Goal: Task Accomplishment & Management: Manage account settings

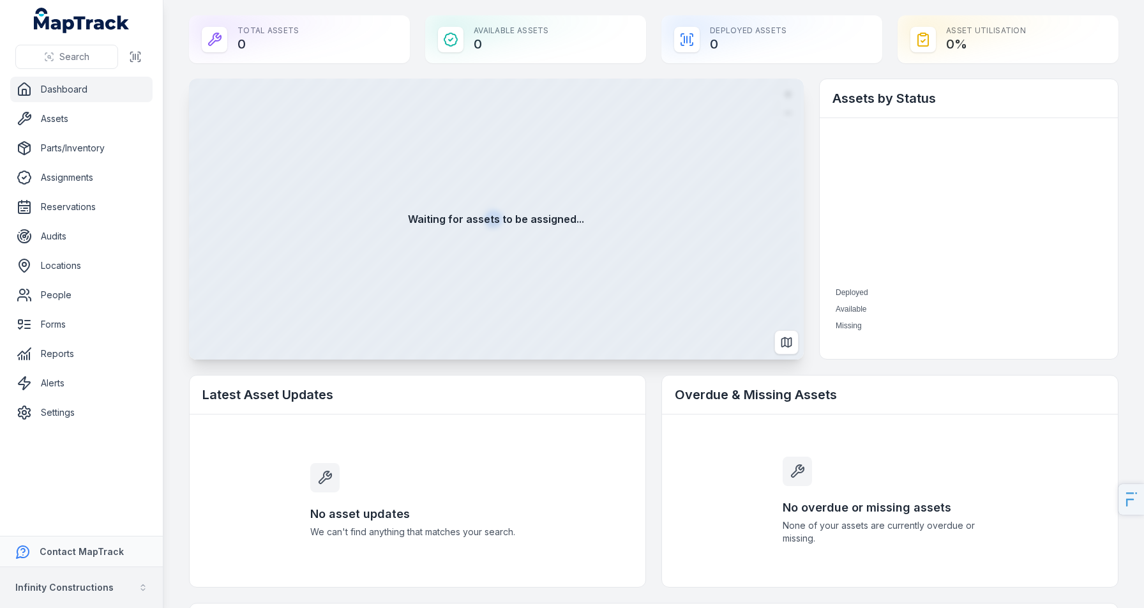
click at [47, 592] on strong "Infinity Constructions" at bounding box center [64, 587] width 98 height 11
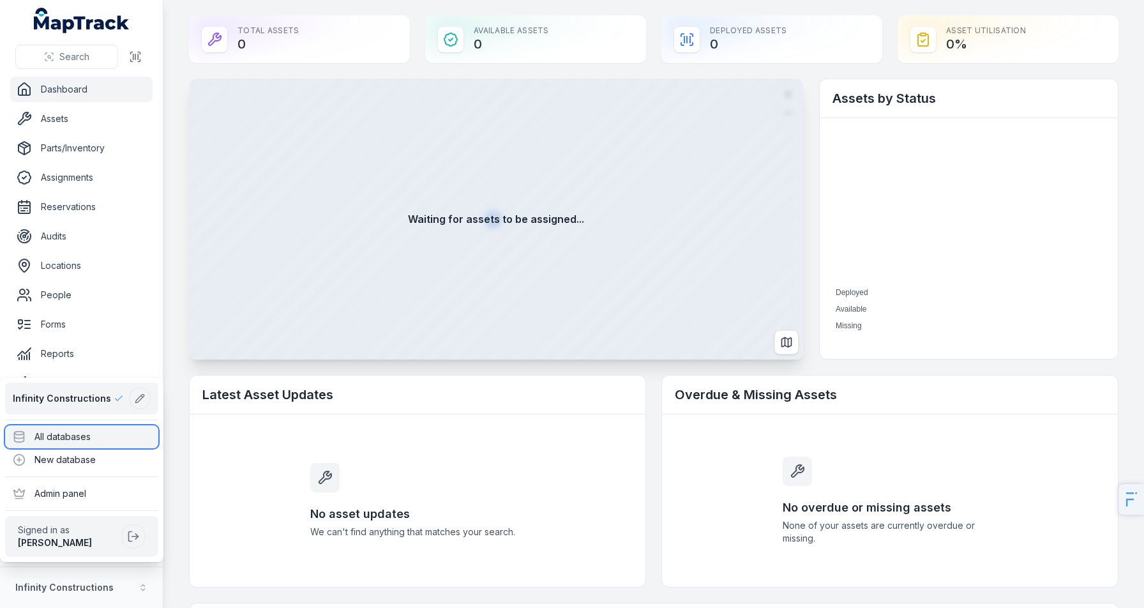
click at [121, 437] on div "All databases" at bounding box center [81, 436] width 153 height 23
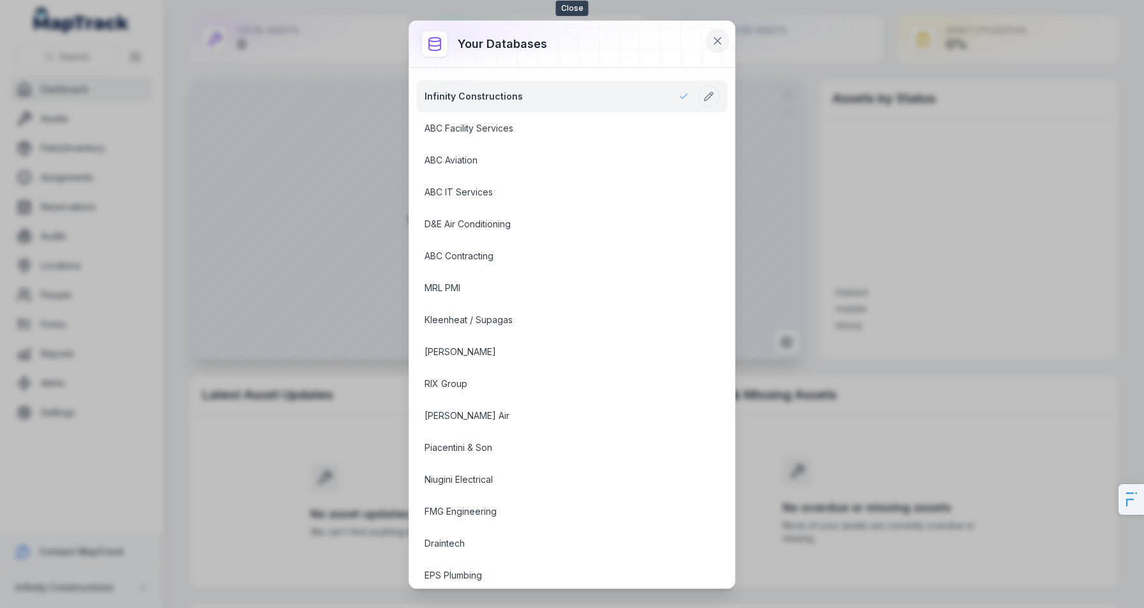
click at [721, 36] on icon at bounding box center [717, 40] width 13 height 13
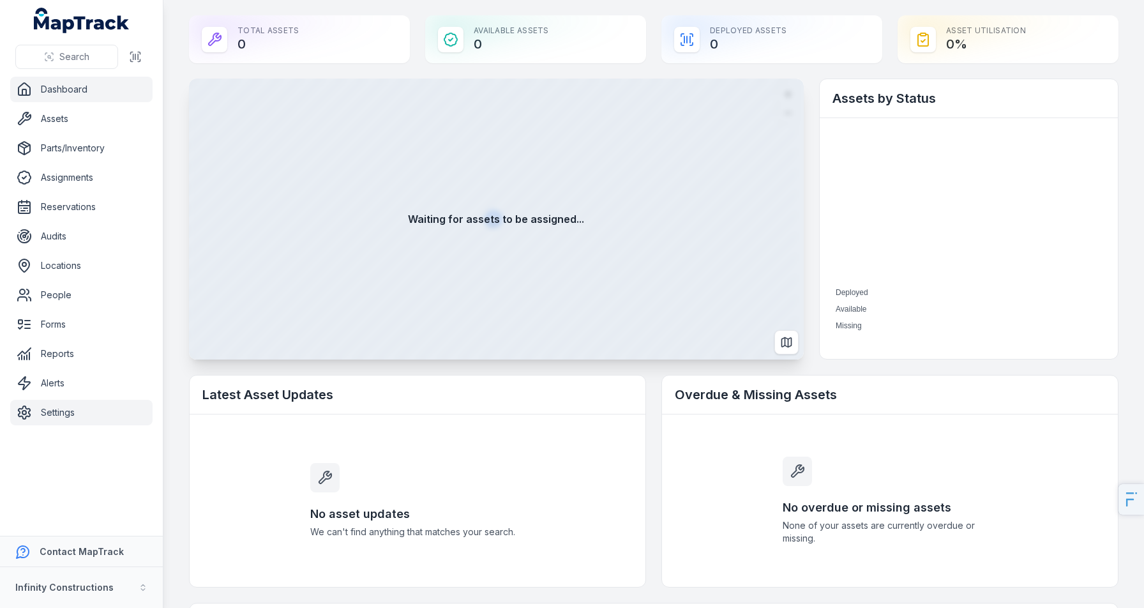
click at [68, 412] on link "Settings" at bounding box center [81, 413] width 142 height 26
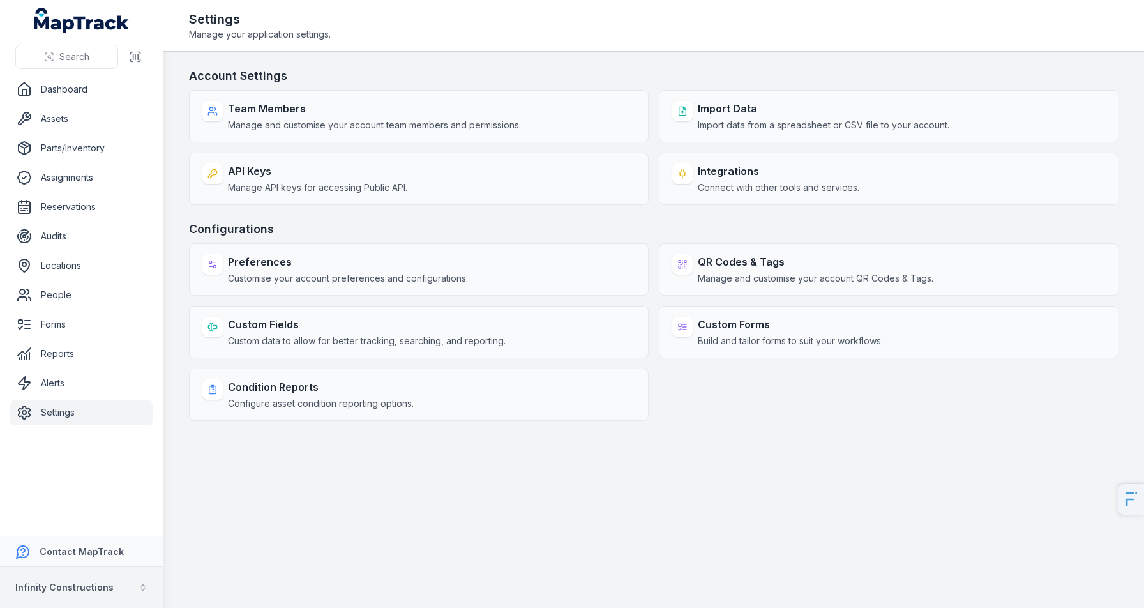
click at [97, 582] on strong "Infinity Constructions" at bounding box center [64, 587] width 98 height 11
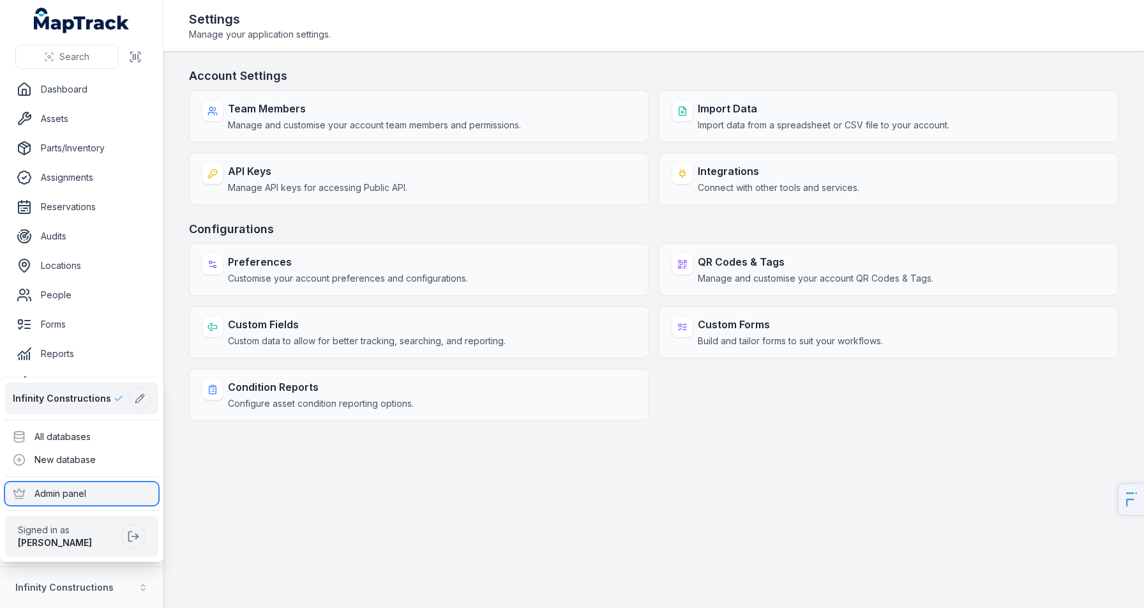
click at [86, 498] on div "Admin panel" at bounding box center [81, 493] width 153 height 23
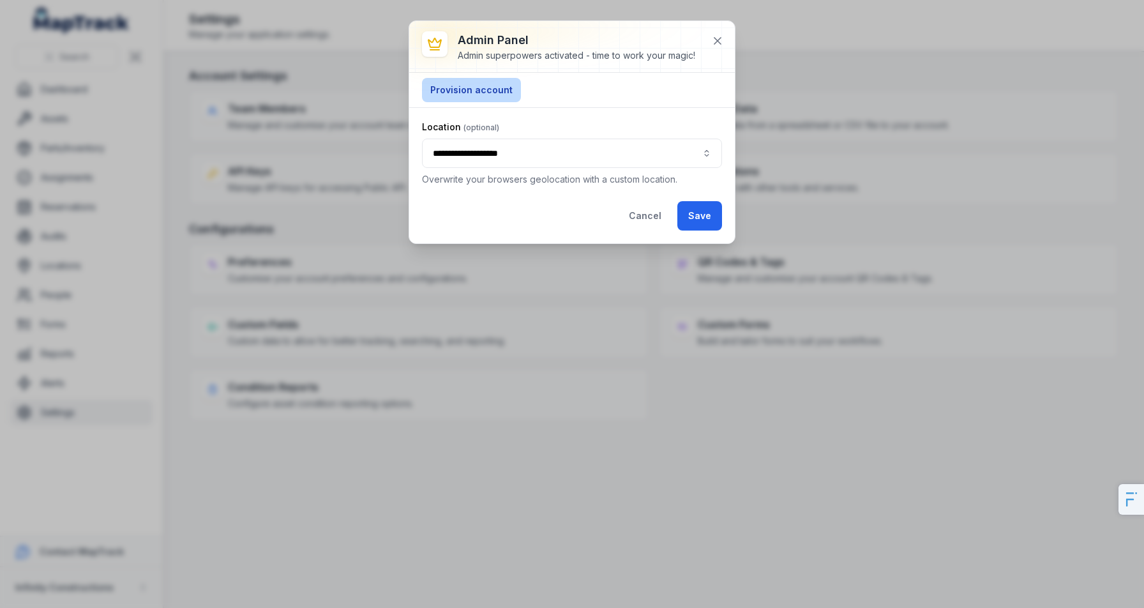
click at [469, 86] on button "Provision account" at bounding box center [471, 90] width 99 height 24
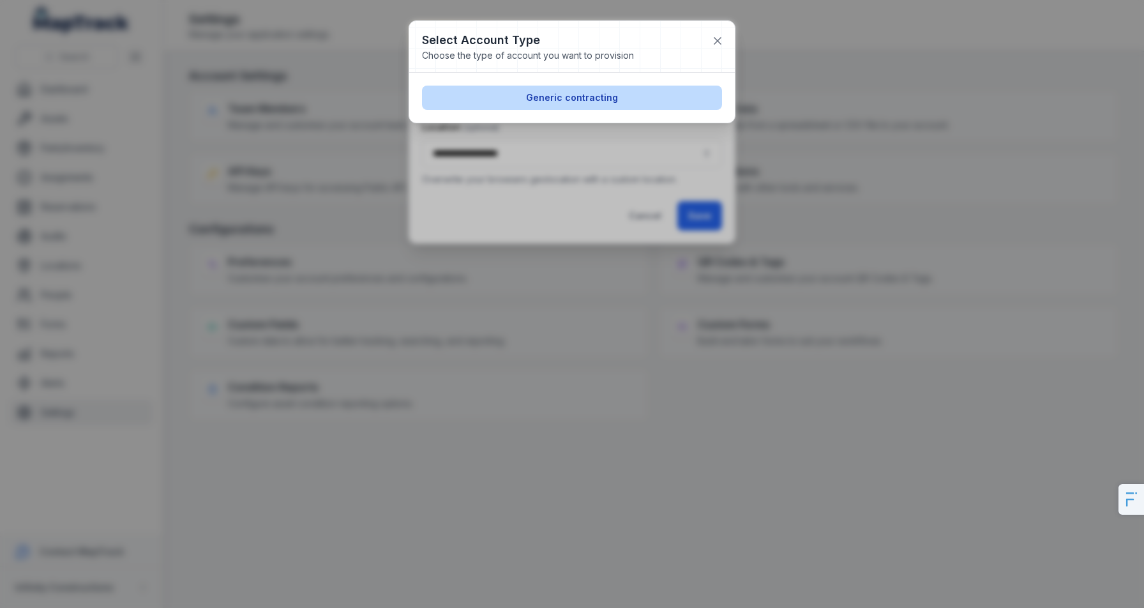
click at [645, 96] on button "Generic contracting" at bounding box center [572, 98] width 300 height 24
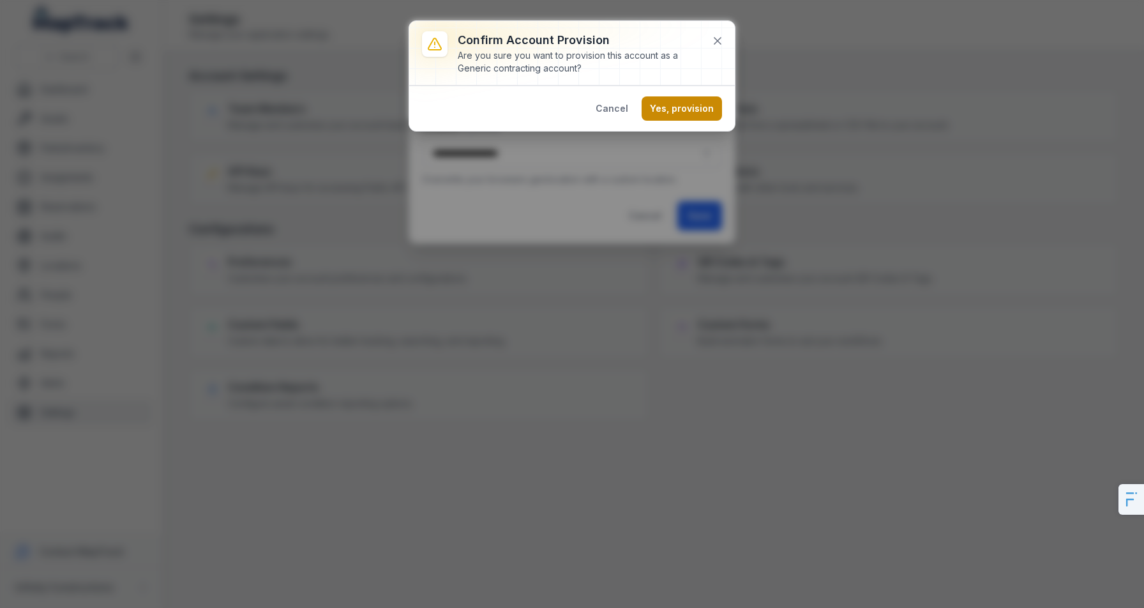
click at [700, 114] on button "Yes, provision" at bounding box center [682, 108] width 80 height 24
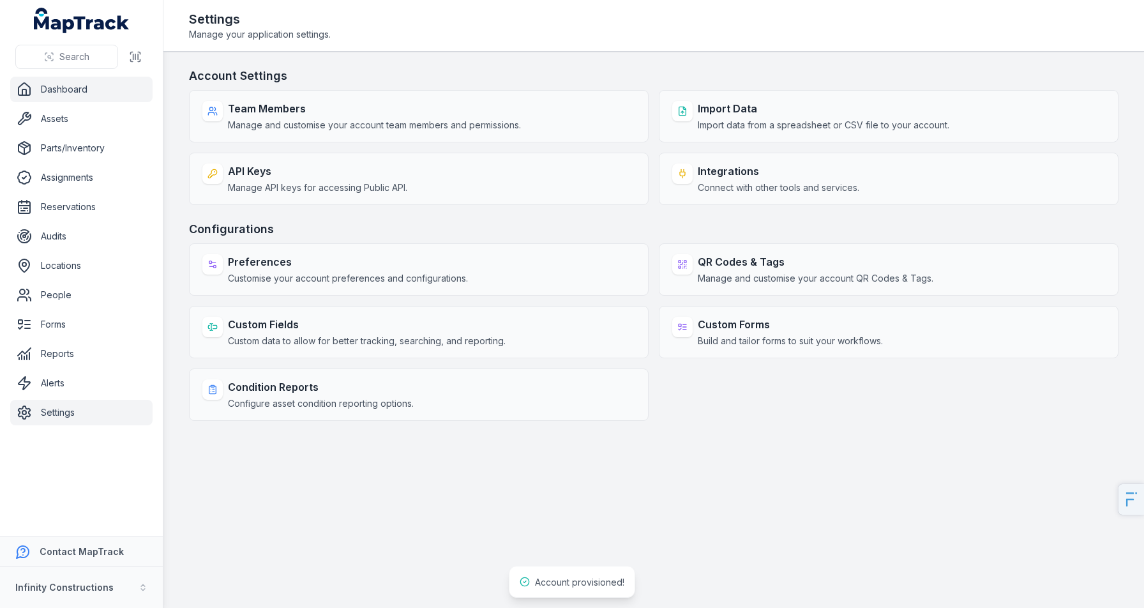
click at [94, 93] on link "Dashboard" at bounding box center [81, 90] width 142 height 26
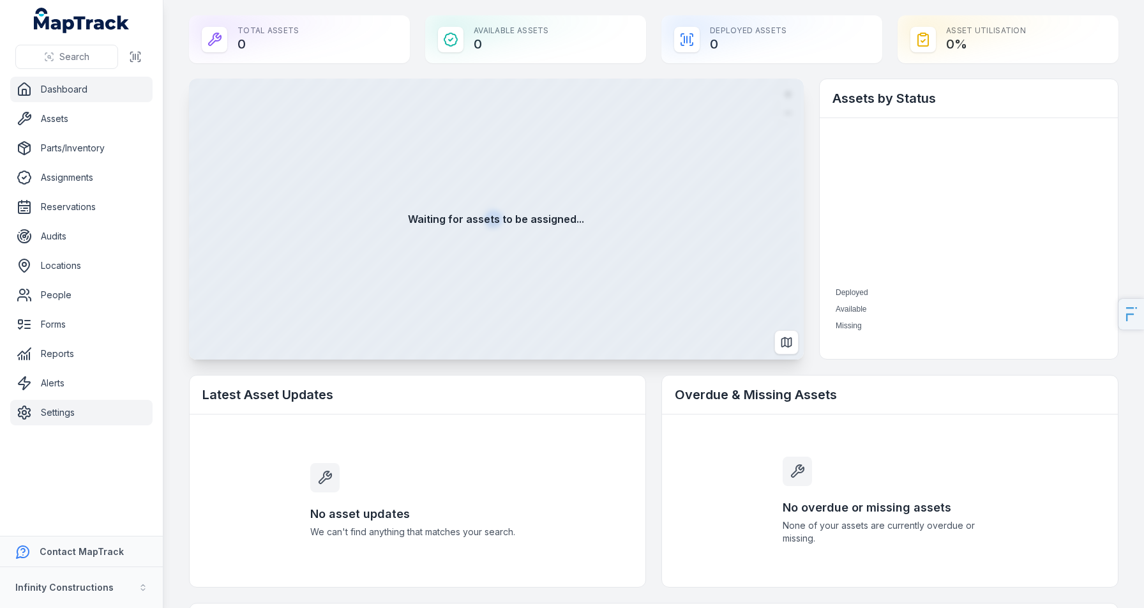
click at [59, 417] on link "Settings" at bounding box center [81, 413] width 142 height 26
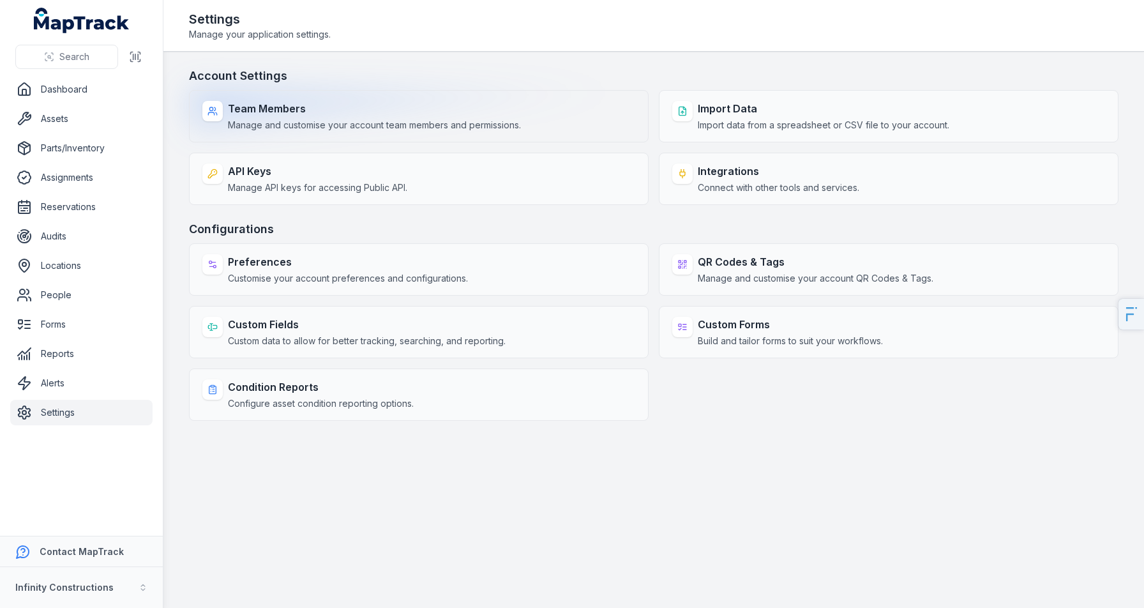
click at [403, 116] on div "Team Members Manage and customise your account team members and permissions." at bounding box center [374, 116] width 293 height 31
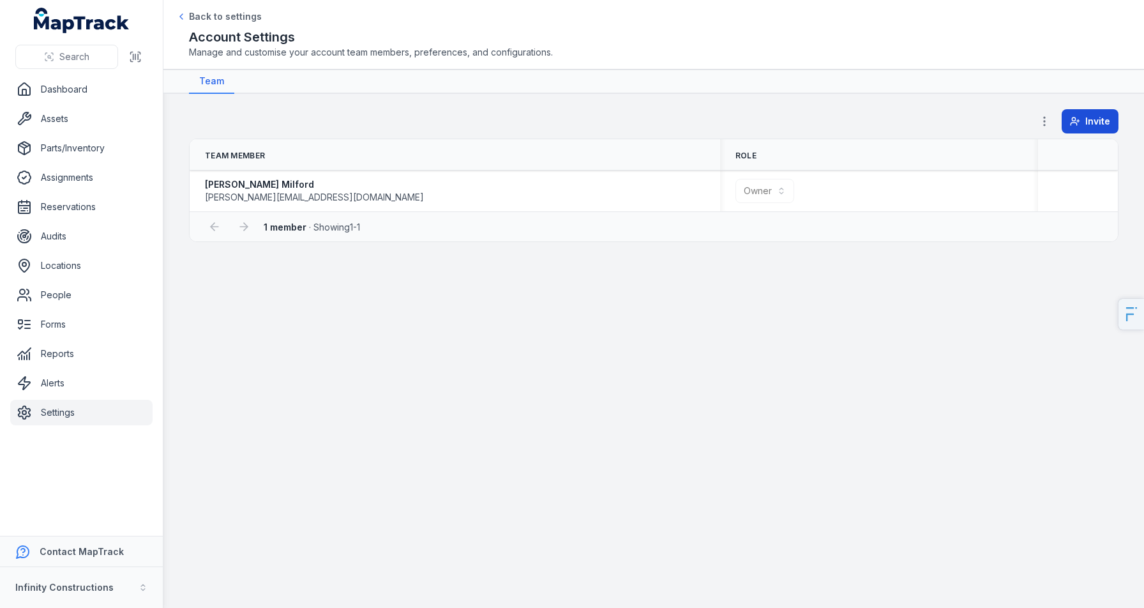
click at [1078, 123] on icon at bounding box center [1075, 121] width 10 height 10
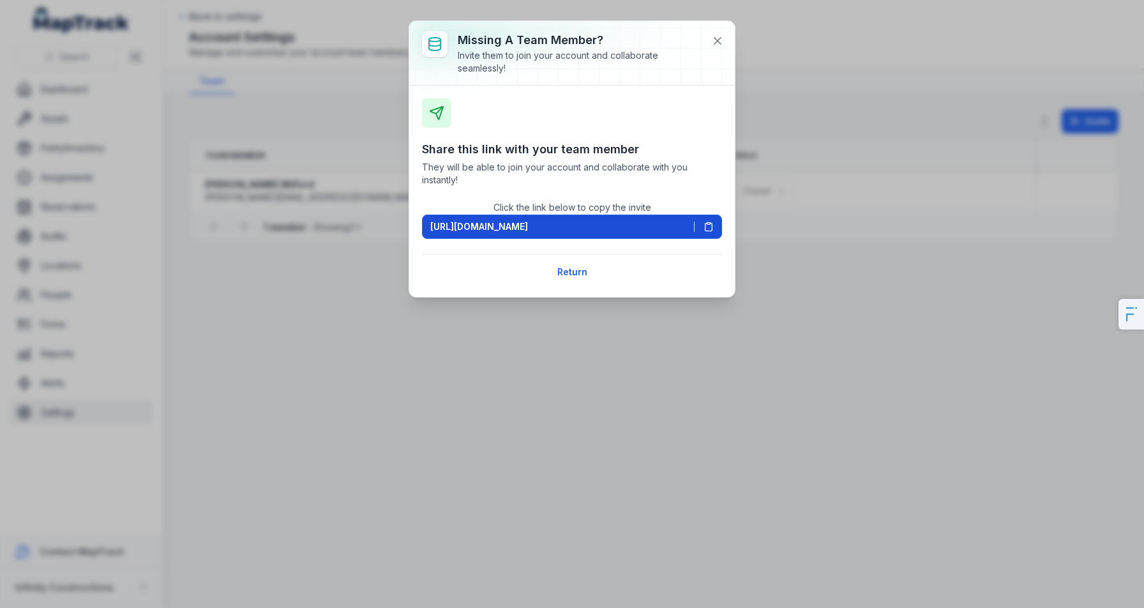
click at [567, 217] on button "[URL][DOMAIN_NAME]" at bounding box center [572, 226] width 300 height 24
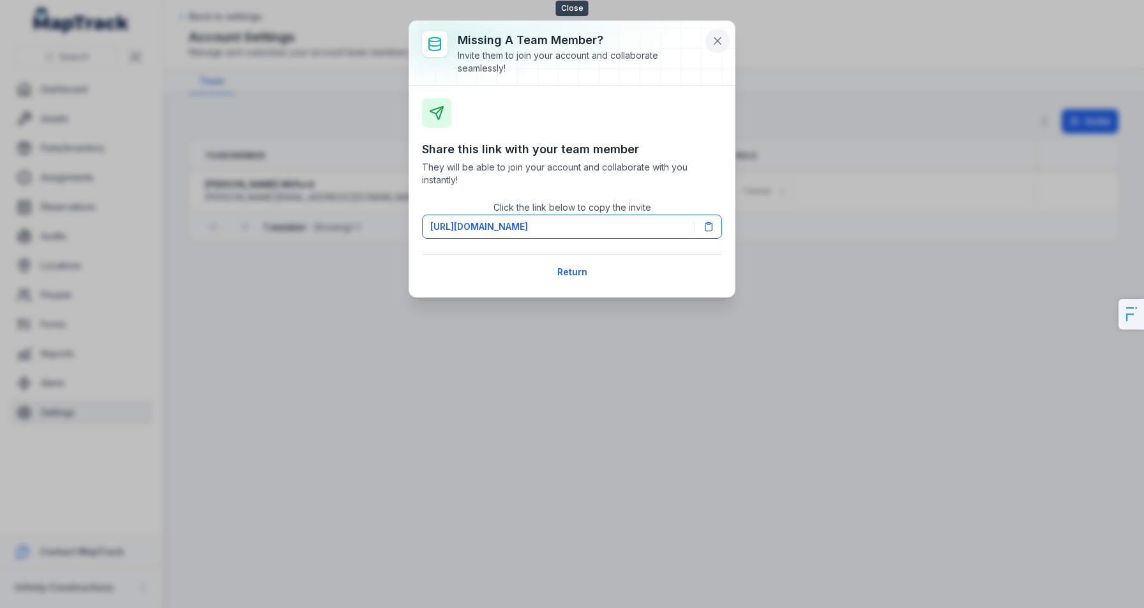
click at [721, 43] on icon at bounding box center [717, 40] width 13 height 13
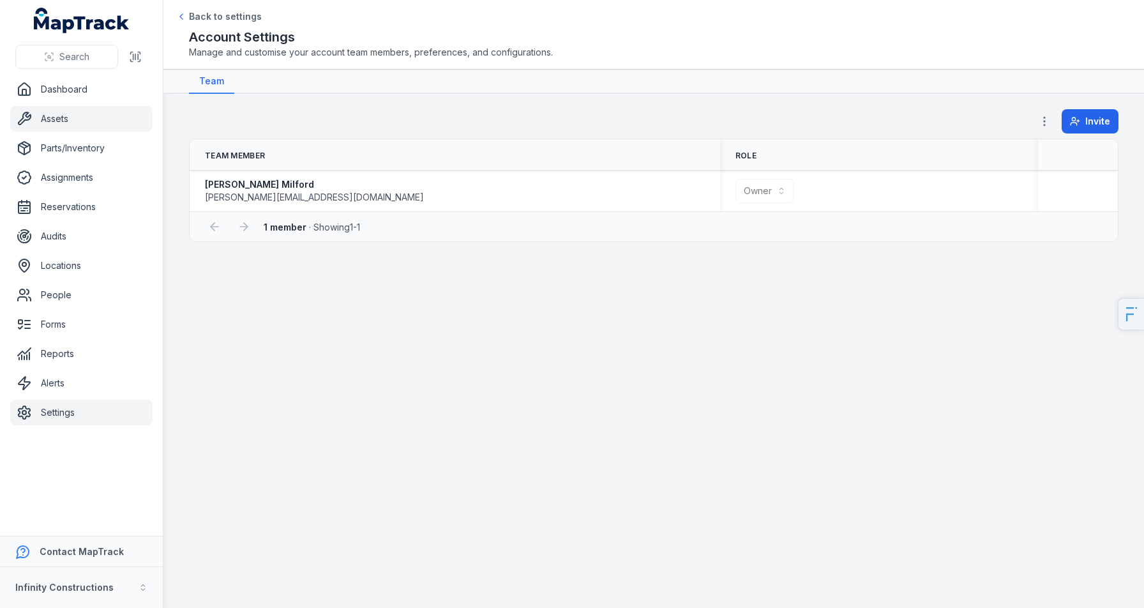
click at [56, 118] on link "Assets" at bounding box center [81, 119] width 142 height 26
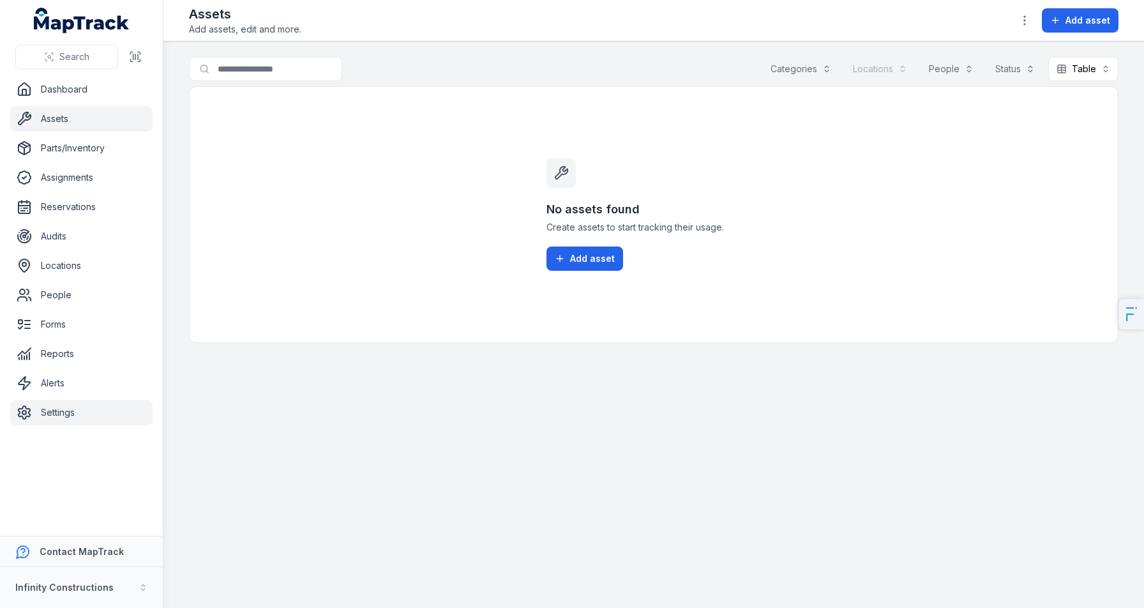
click at [50, 420] on link "Settings" at bounding box center [81, 413] width 142 height 26
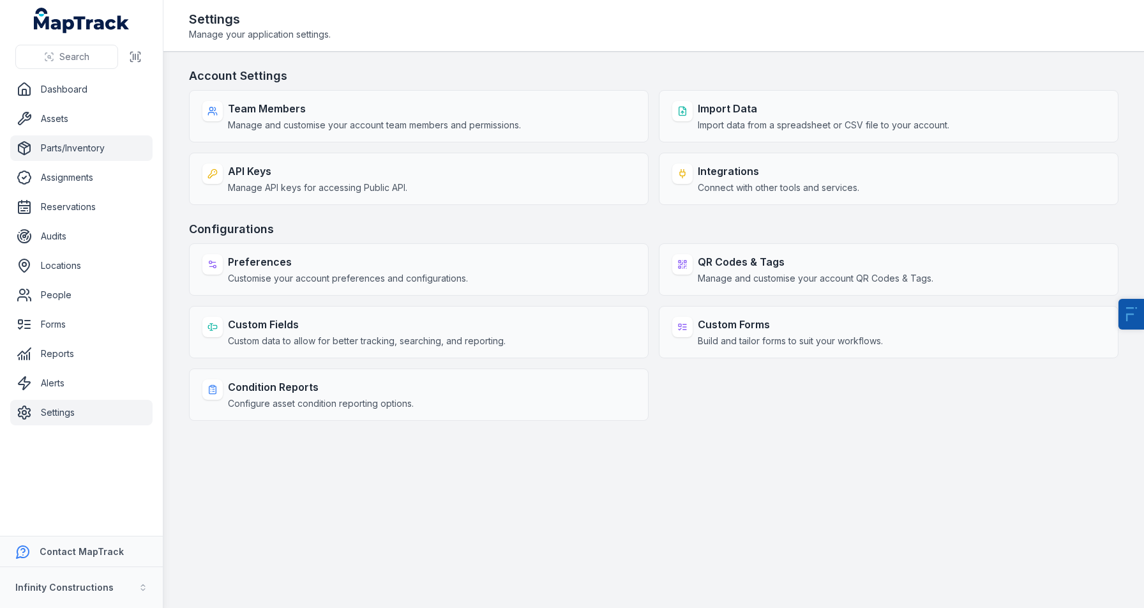
click at [91, 145] on link "Parts/Inventory" at bounding box center [81, 148] width 142 height 26
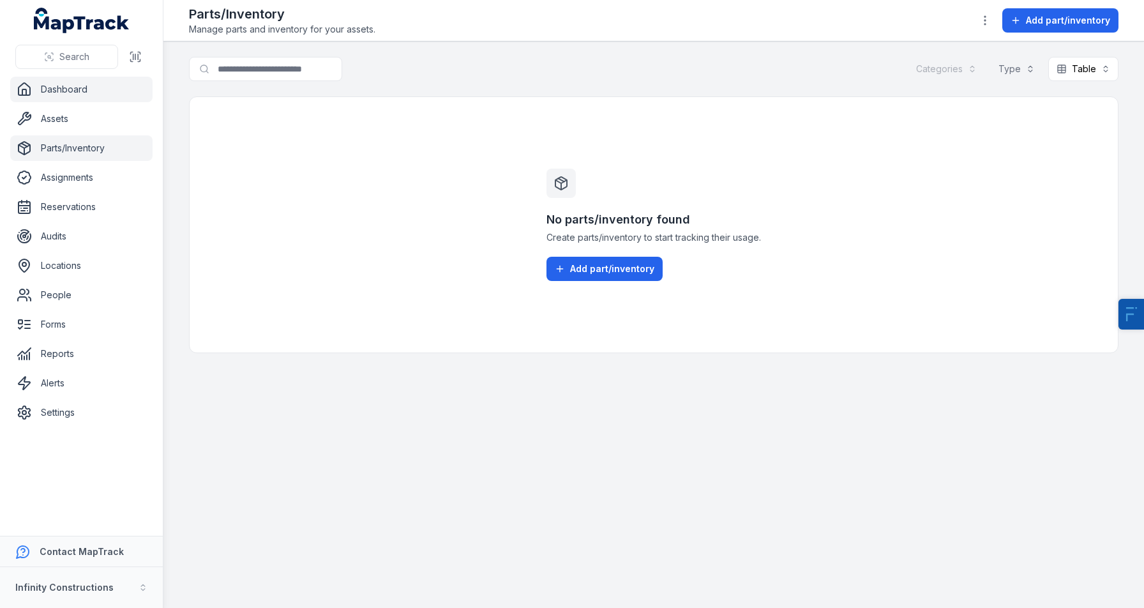
click at [91, 89] on link "Dashboard" at bounding box center [81, 90] width 142 height 26
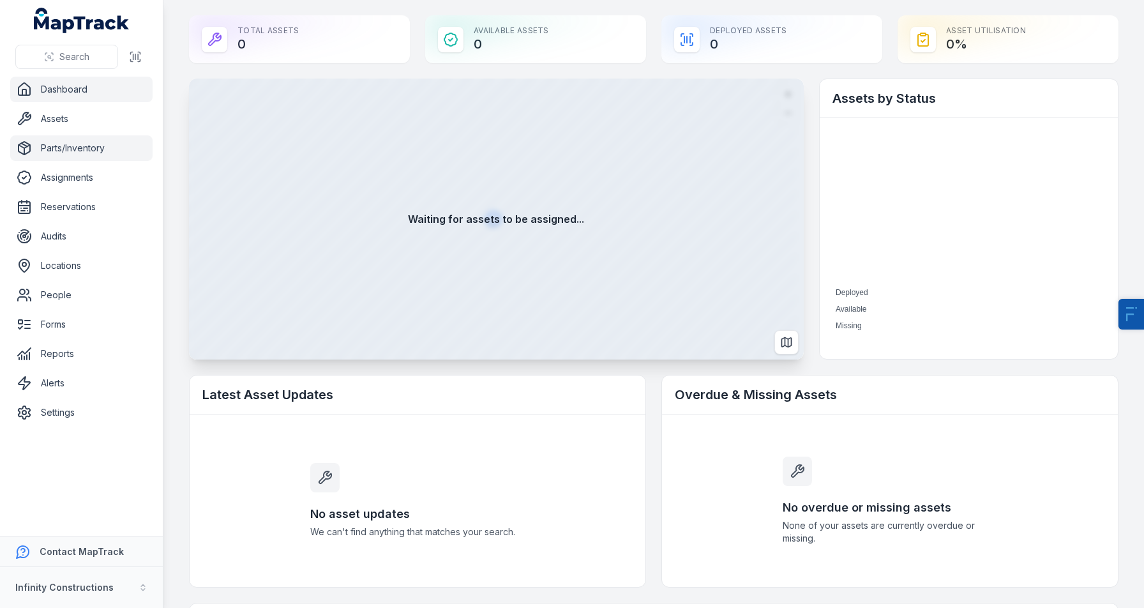
click at [86, 142] on link "Parts/Inventory" at bounding box center [81, 148] width 142 height 26
